Goal: Book appointment/travel/reservation

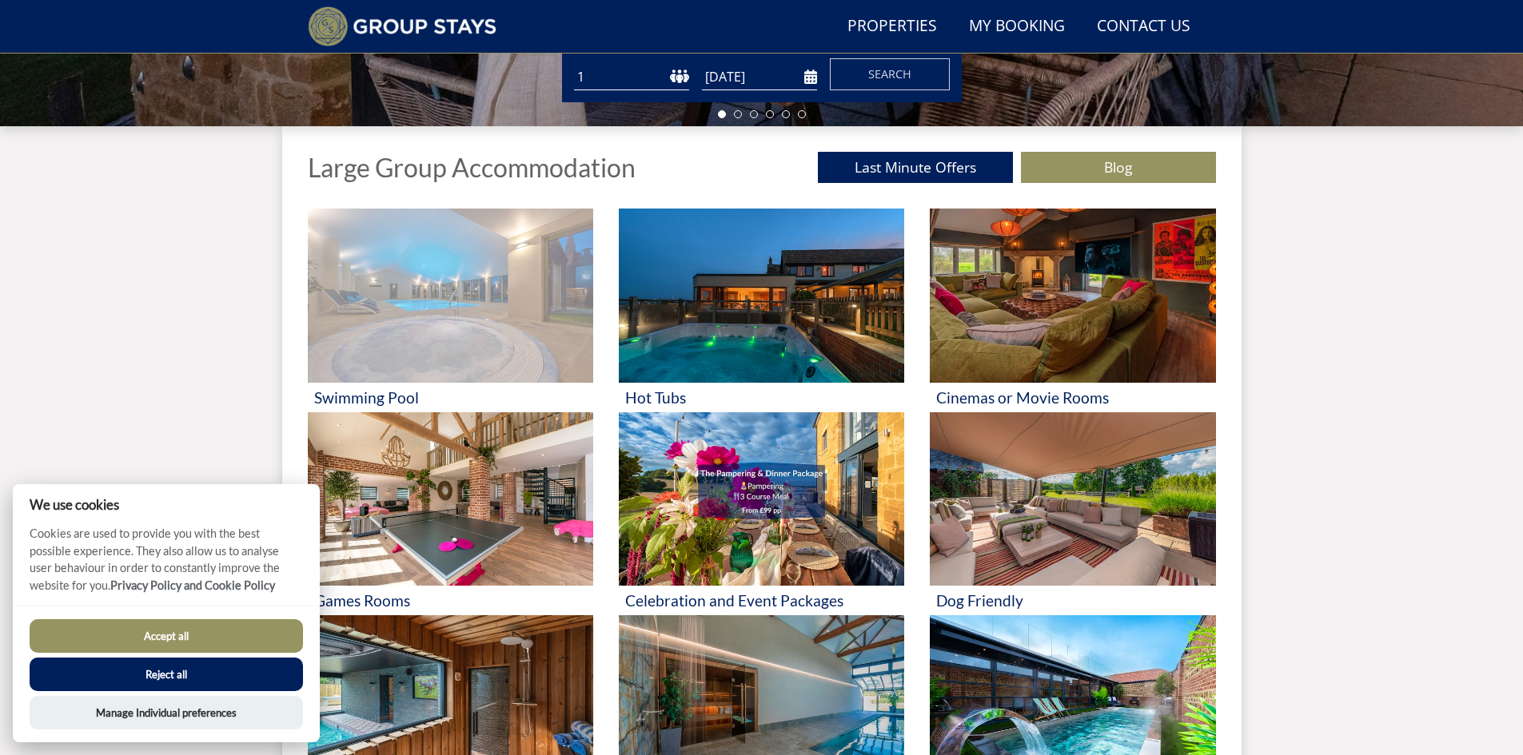
click at [558, 303] on img at bounding box center [450, 296] width 285 height 174
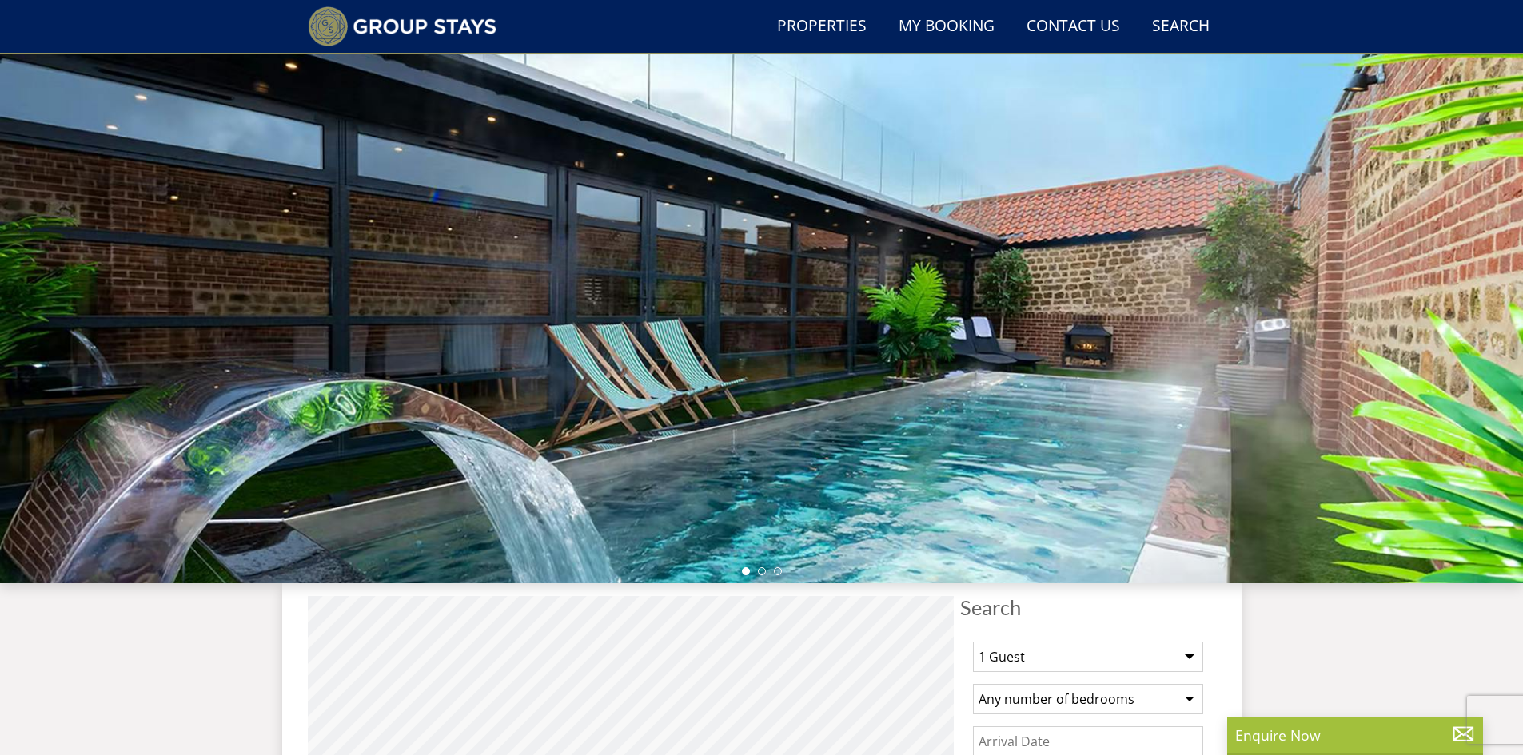
scroll to position [225, 0]
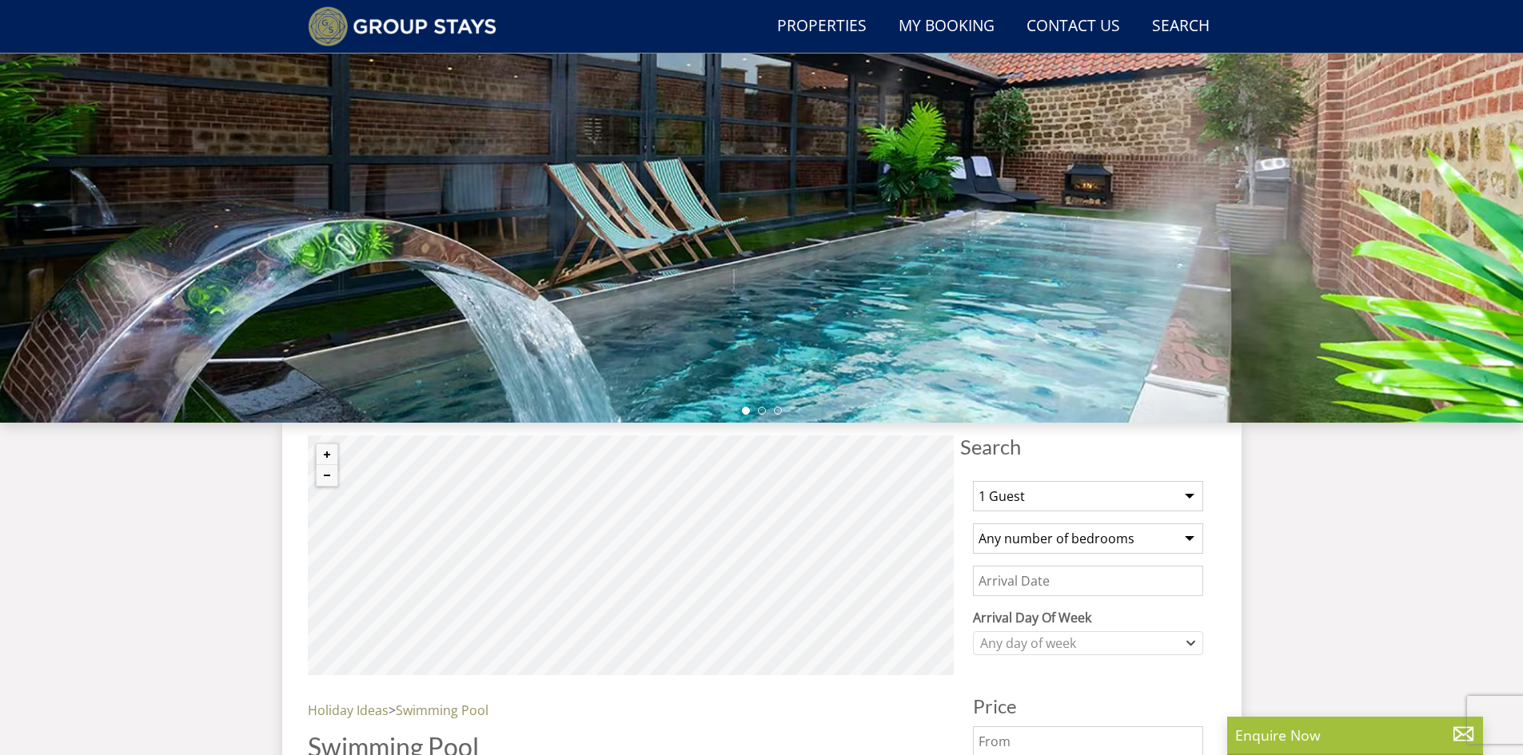
click at [1136, 491] on select "1 Guest 2 Guests 3 Guests 4 Guests 5 Guests 6 Guests 7 Guests 8 Guests 9 Guests…" at bounding box center [1088, 496] width 230 height 30
select select "32"
click at [973, 481] on select "1 Guest 2 Guests 3 Guests 4 Guests 5 Guests 6 Guests 7 Guests 8 Guests 9 Guests…" at bounding box center [1088, 496] width 230 height 30
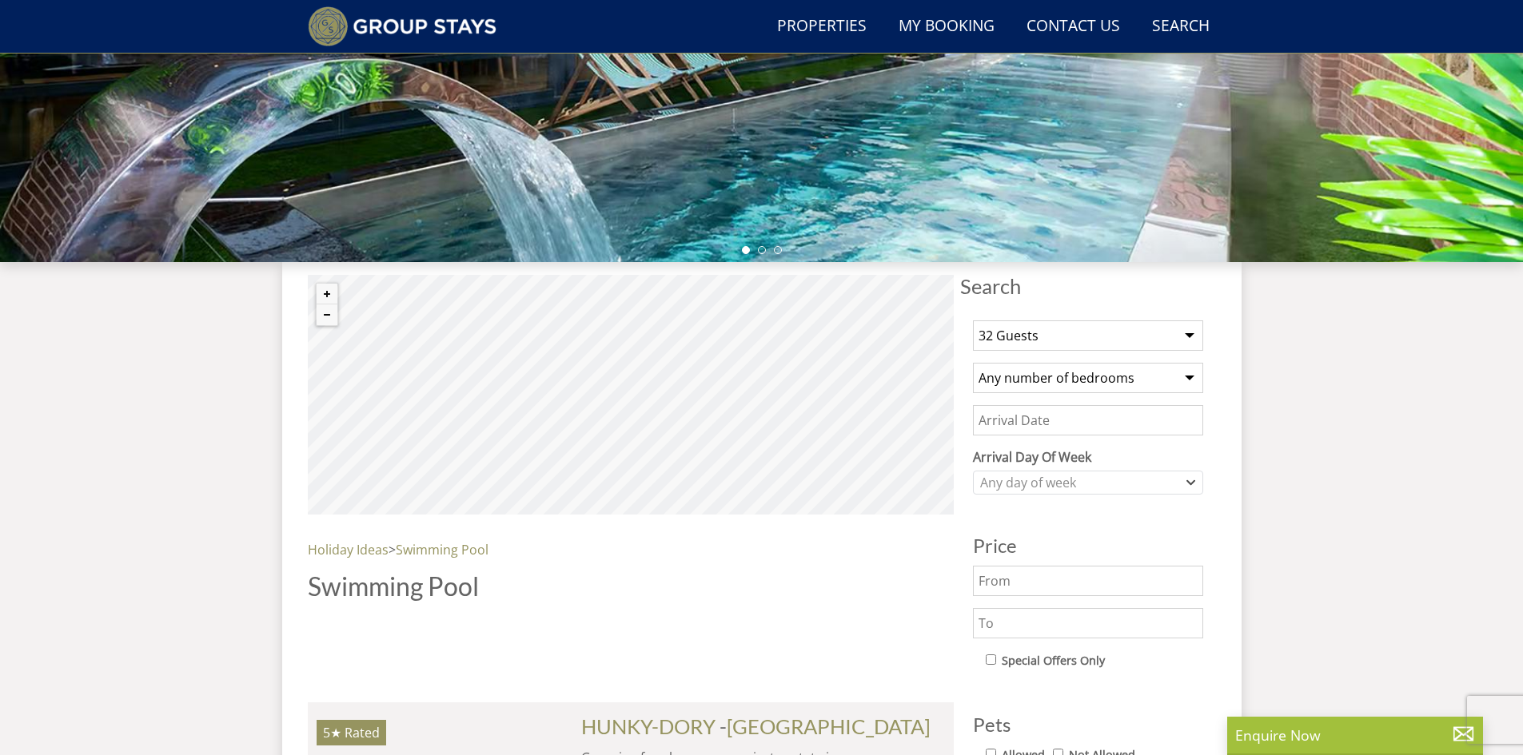
scroll to position [545, 0]
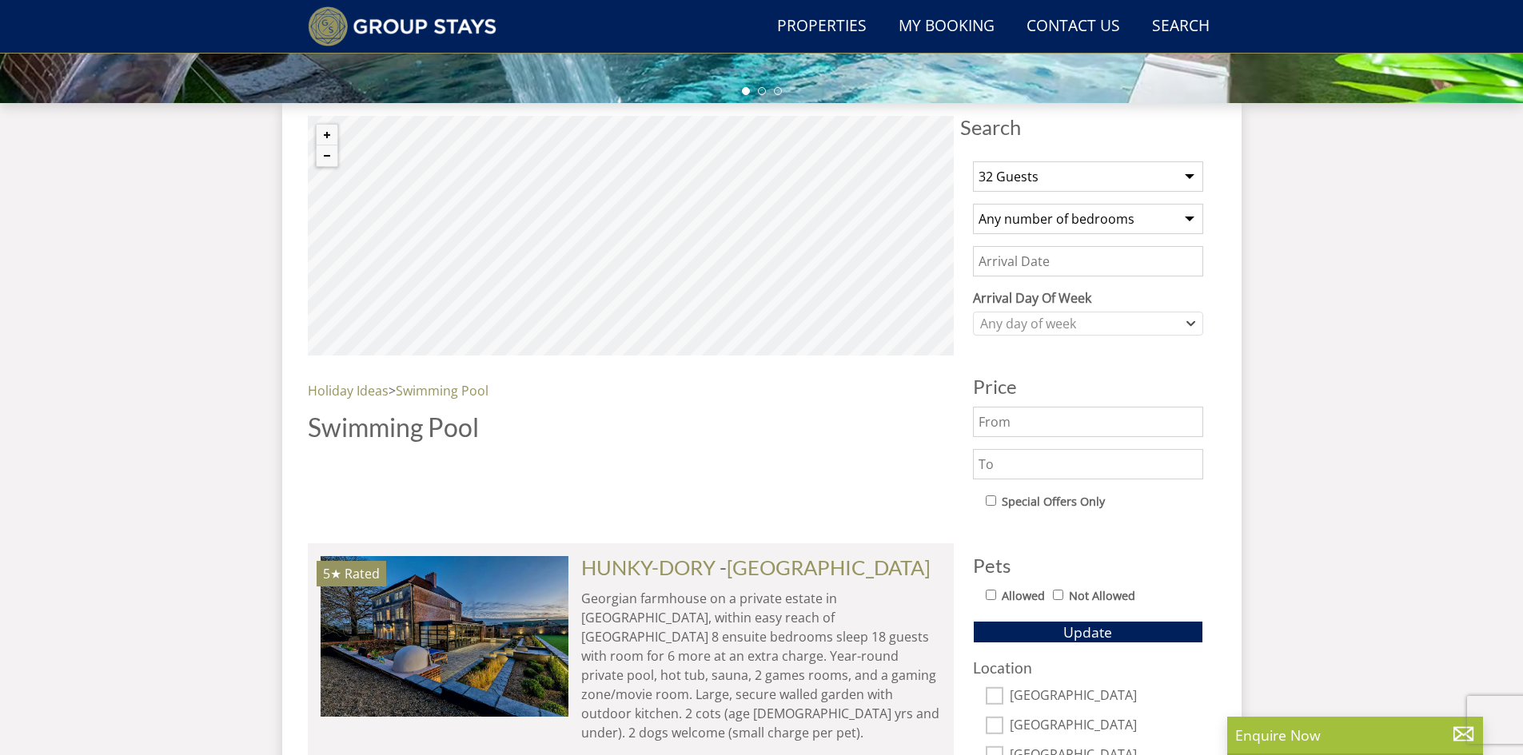
click at [1053, 266] on input "Date" at bounding box center [1088, 261] width 230 height 30
click at [1132, 262] on input "[DATE]" at bounding box center [1088, 261] width 230 height 30
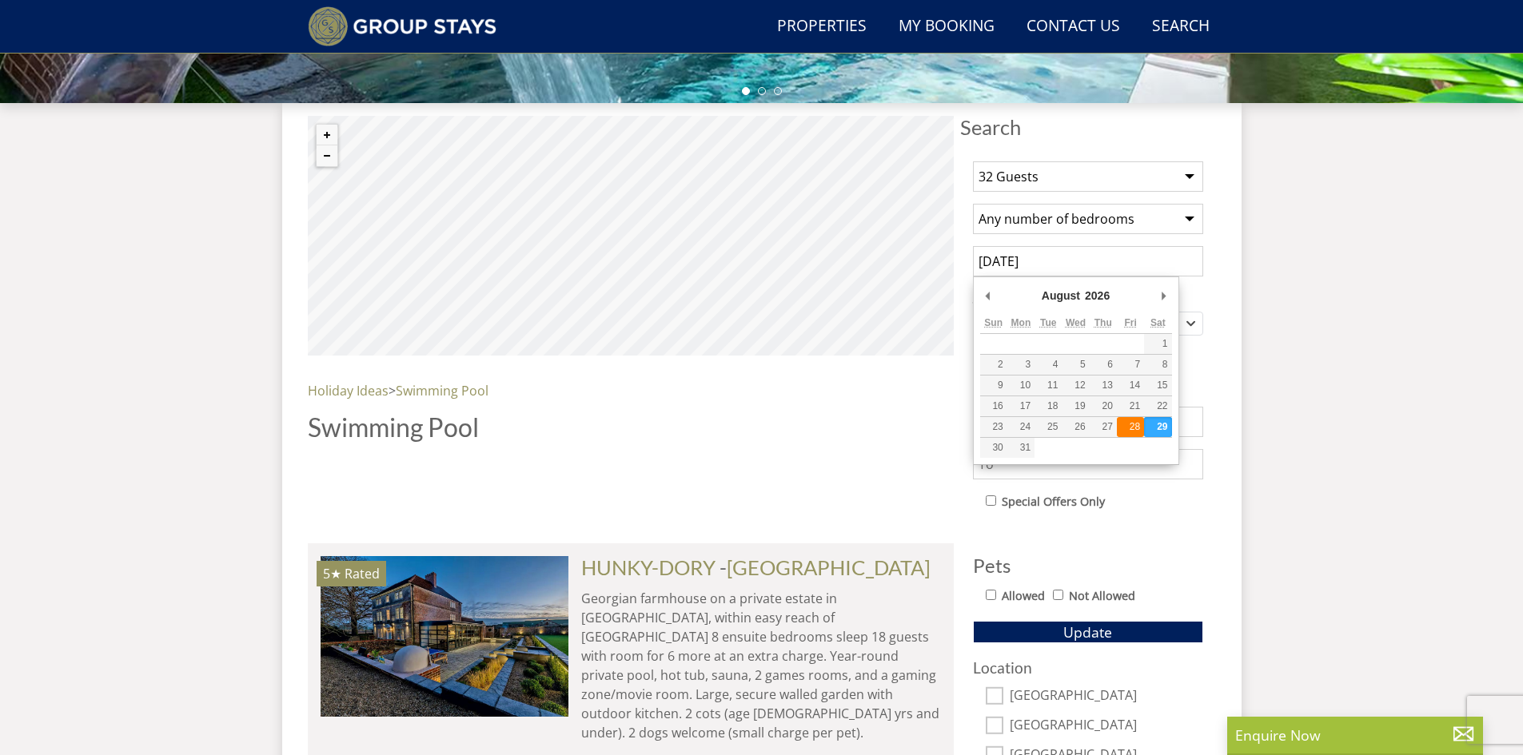
type input "[DATE]"
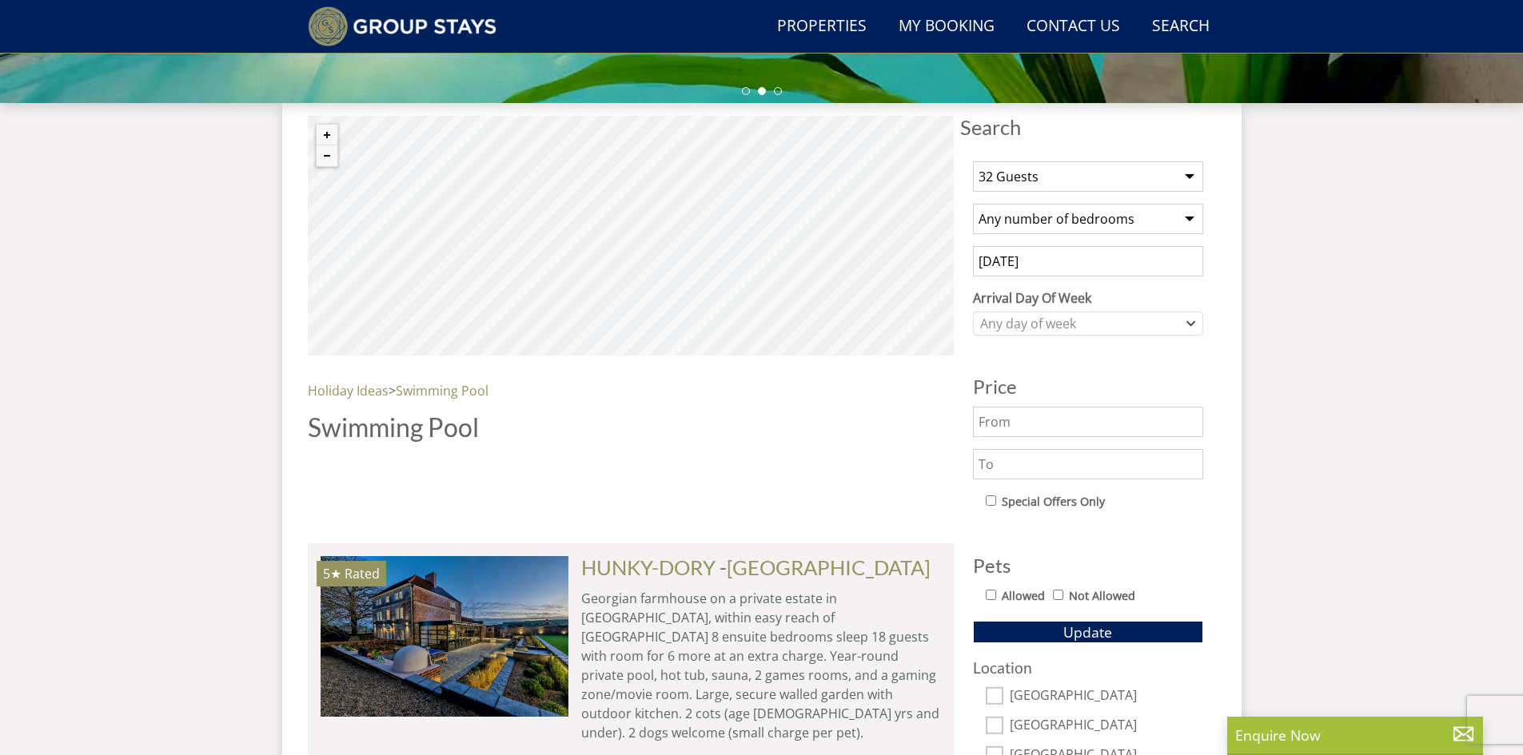
scroll to position [625, 0]
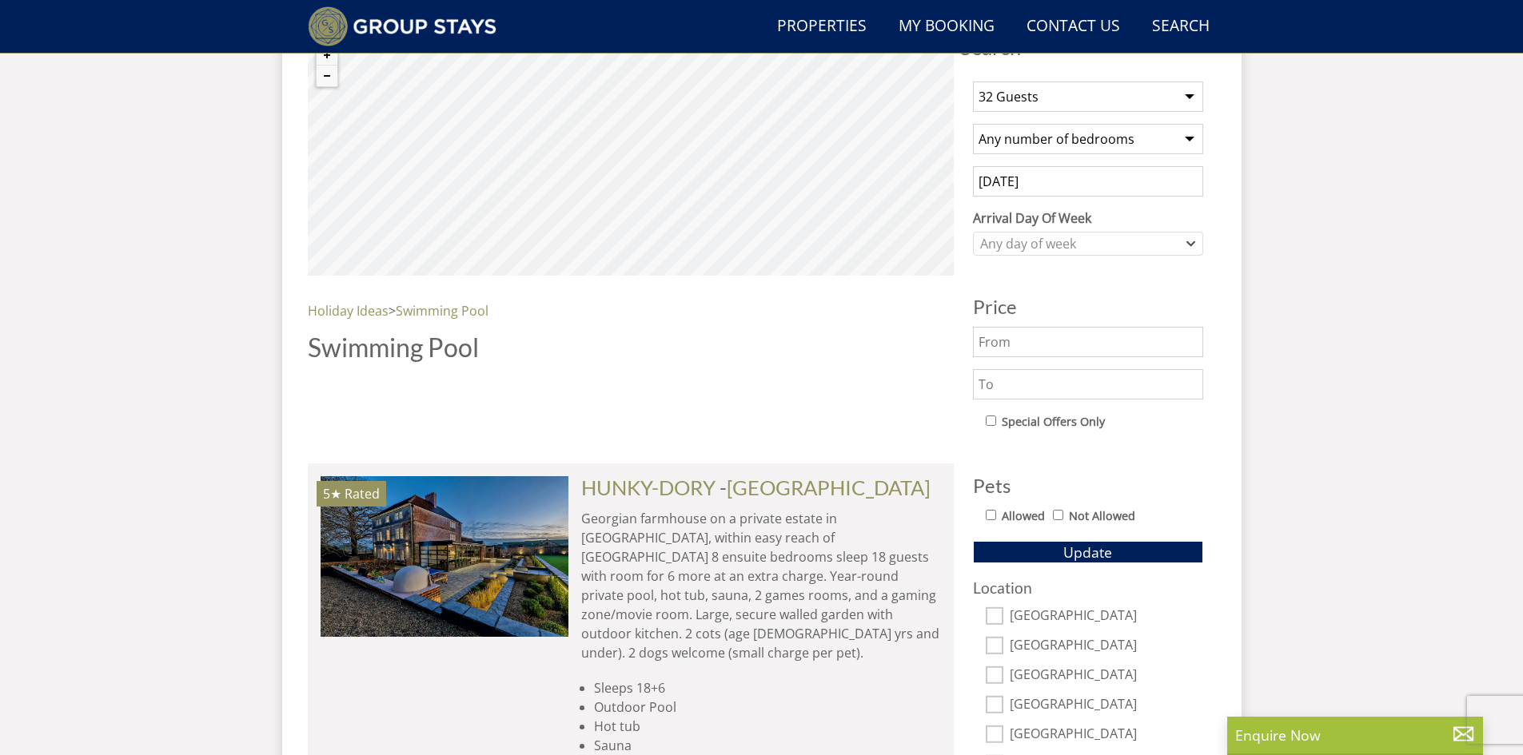
click at [1019, 352] on input "text" at bounding box center [1088, 342] width 230 height 30
click at [1053, 382] on input "text" at bounding box center [1088, 384] width 230 height 30
click at [973, 541] on button "Update" at bounding box center [1088, 552] width 230 height 22
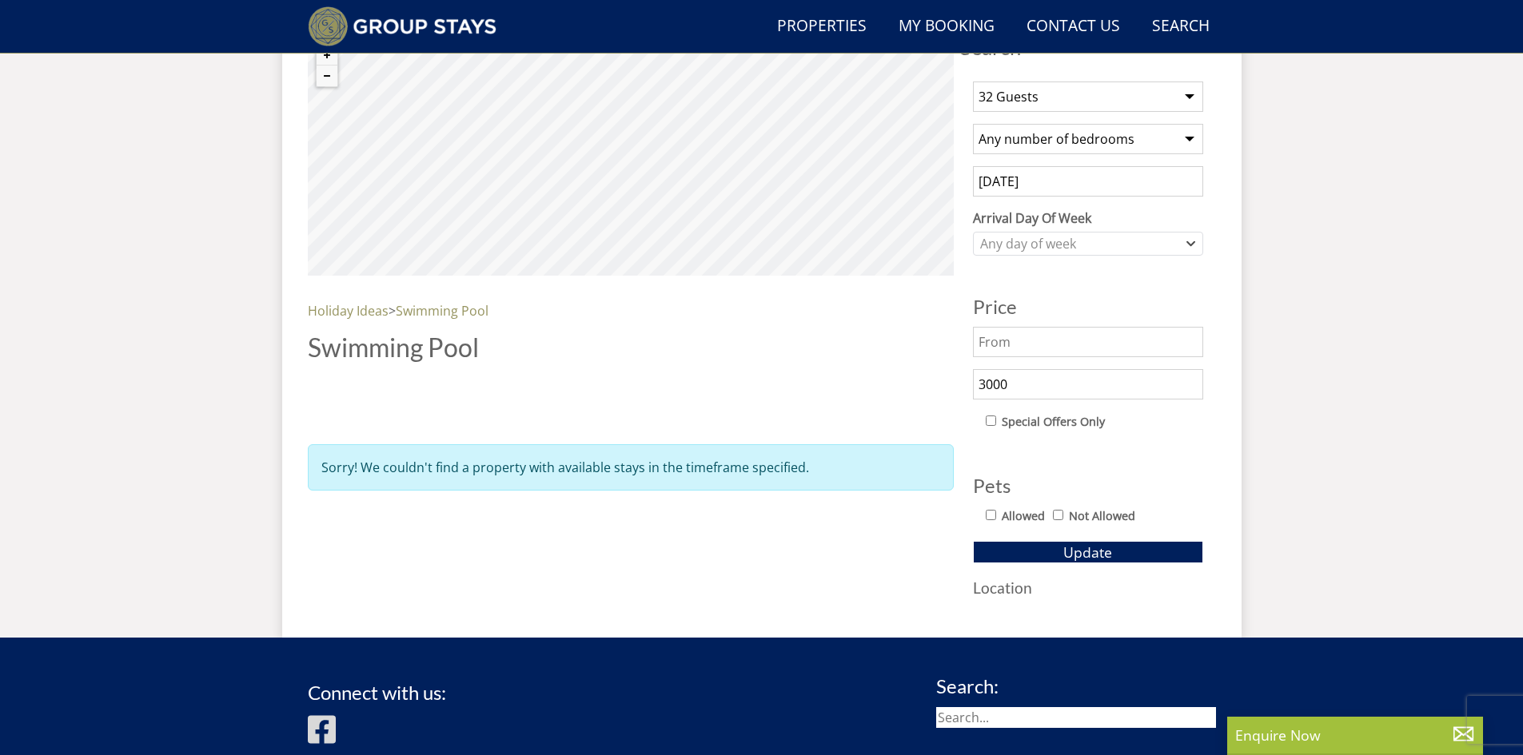
click at [1040, 390] on input "3000" at bounding box center [1088, 384] width 230 height 30
type input "3"
click at [973, 541] on button "Update" at bounding box center [1088, 552] width 230 height 22
click at [1040, 390] on input "4000" at bounding box center [1088, 384] width 230 height 30
drag, startPoint x: 1040, startPoint y: 390, endPoint x: 870, endPoint y: 375, distance: 170.9
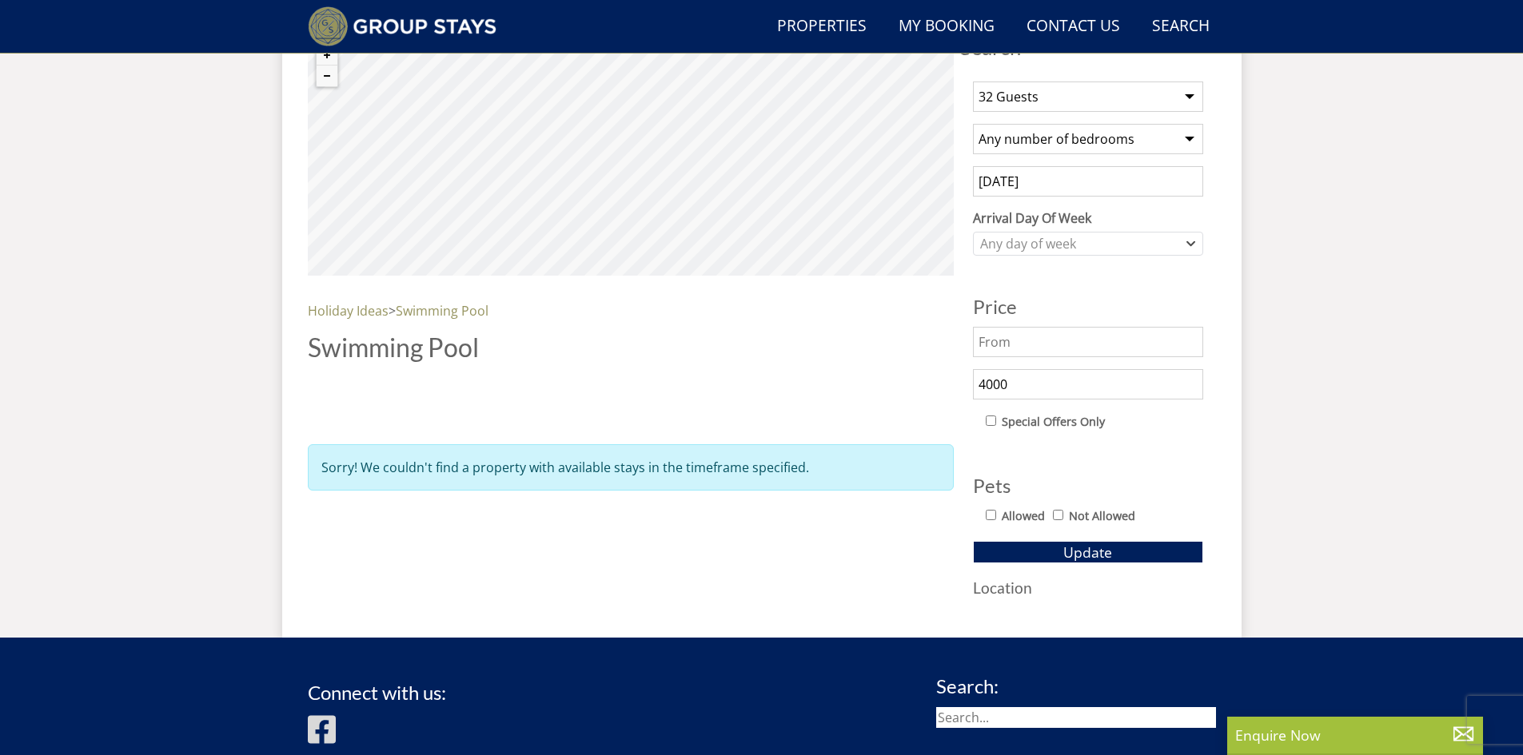
click at [870, 375] on div "Search Search 1 Guest 2 Guests 3 Guests 4 Guests 5 Guests 6 Guests 7 Guests 8 G…" at bounding box center [762, 324] width 908 height 576
type input "8000"
click at [973, 541] on button "Update" at bounding box center [1088, 552] width 230 height 22
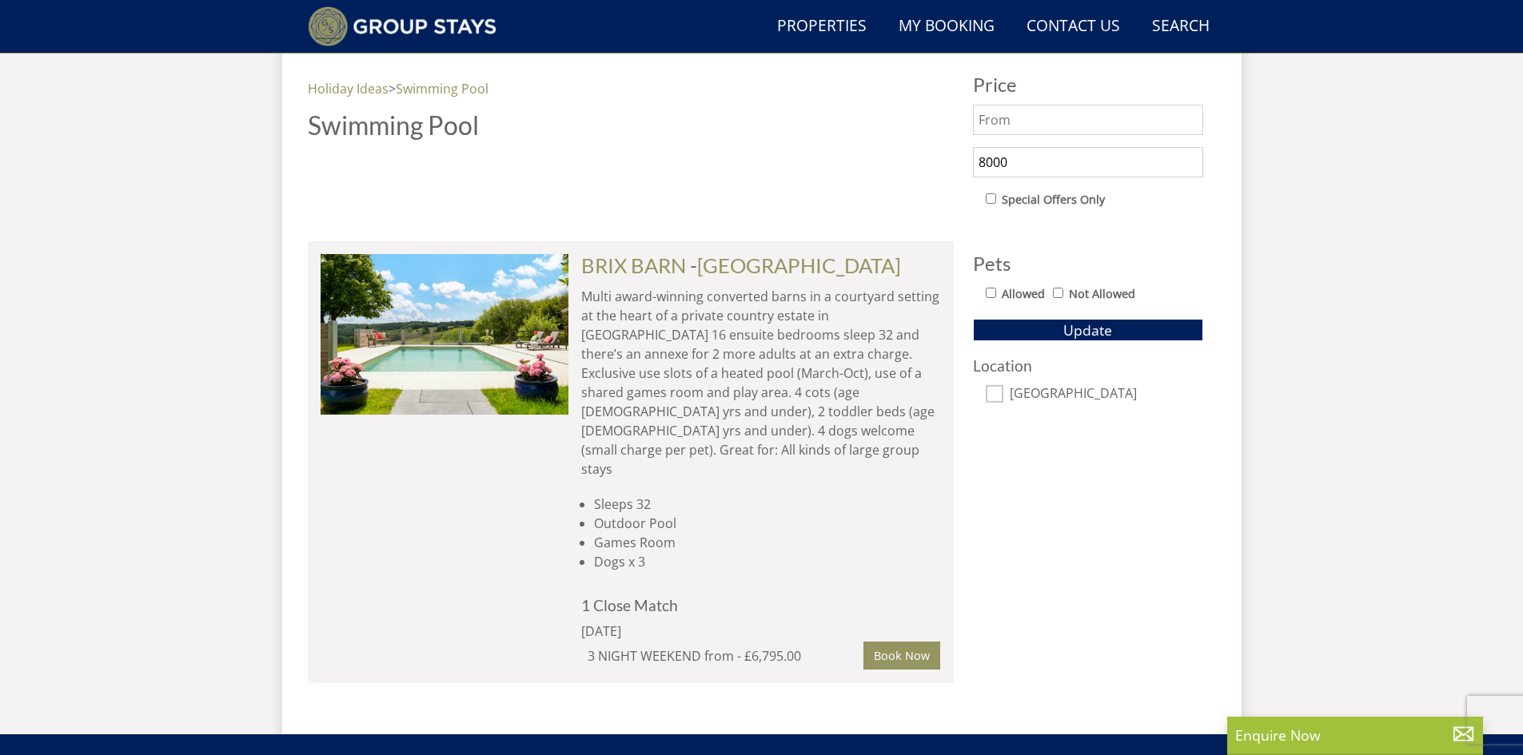
scroll to position [865, 0]
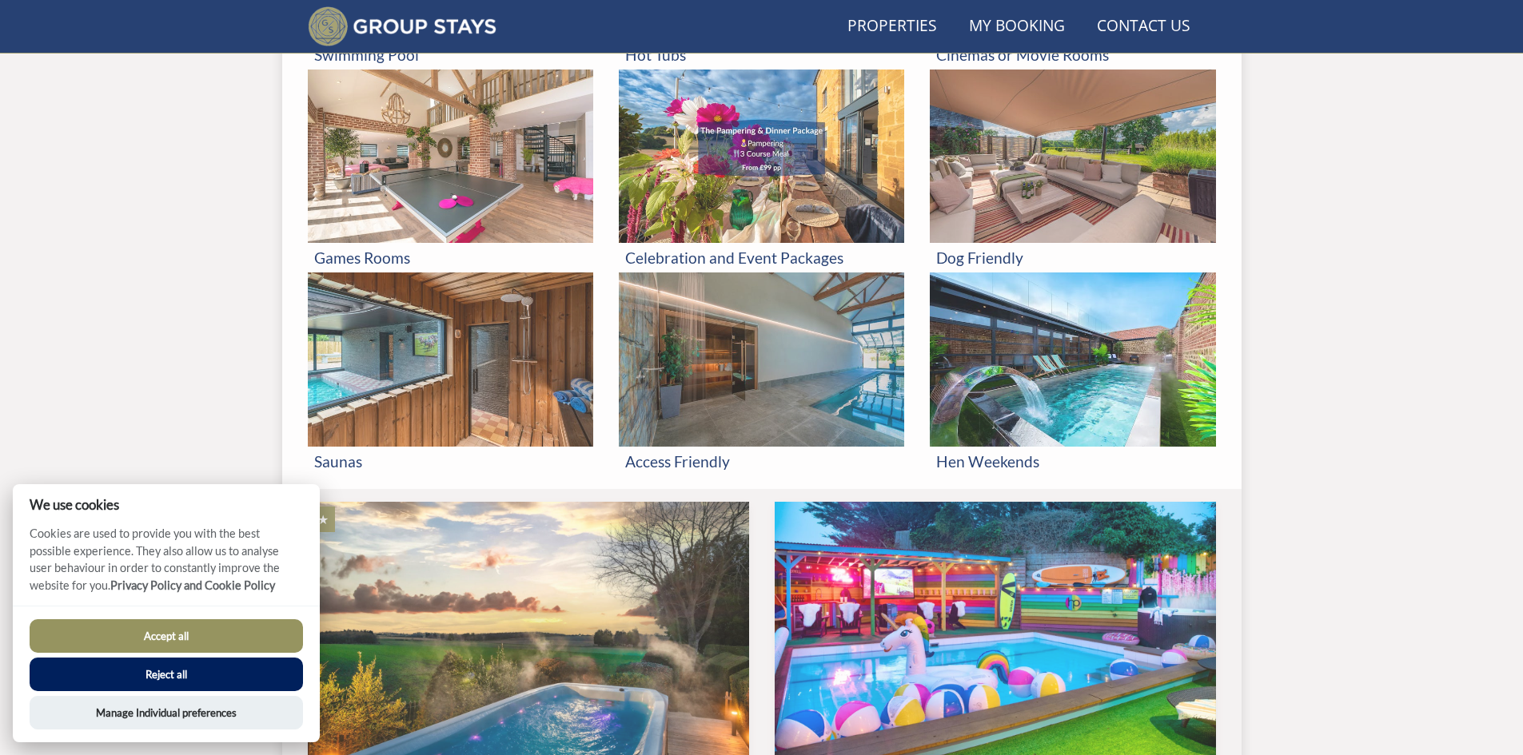
scroll to position [522, 0]
